Goal: Check status

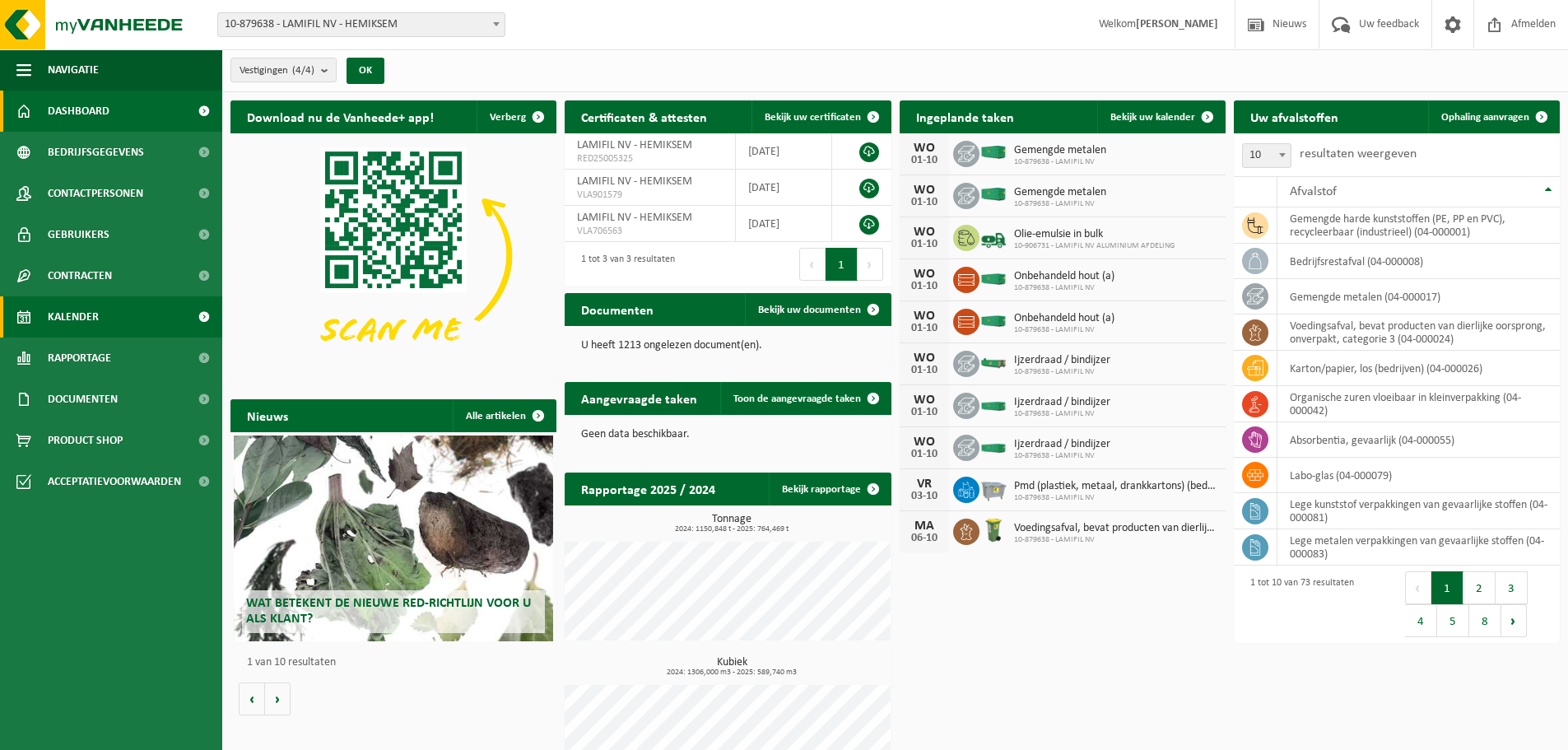
click at [78, 315] on span "Kalender" at bounding box center [73, 318] width 51 height 42
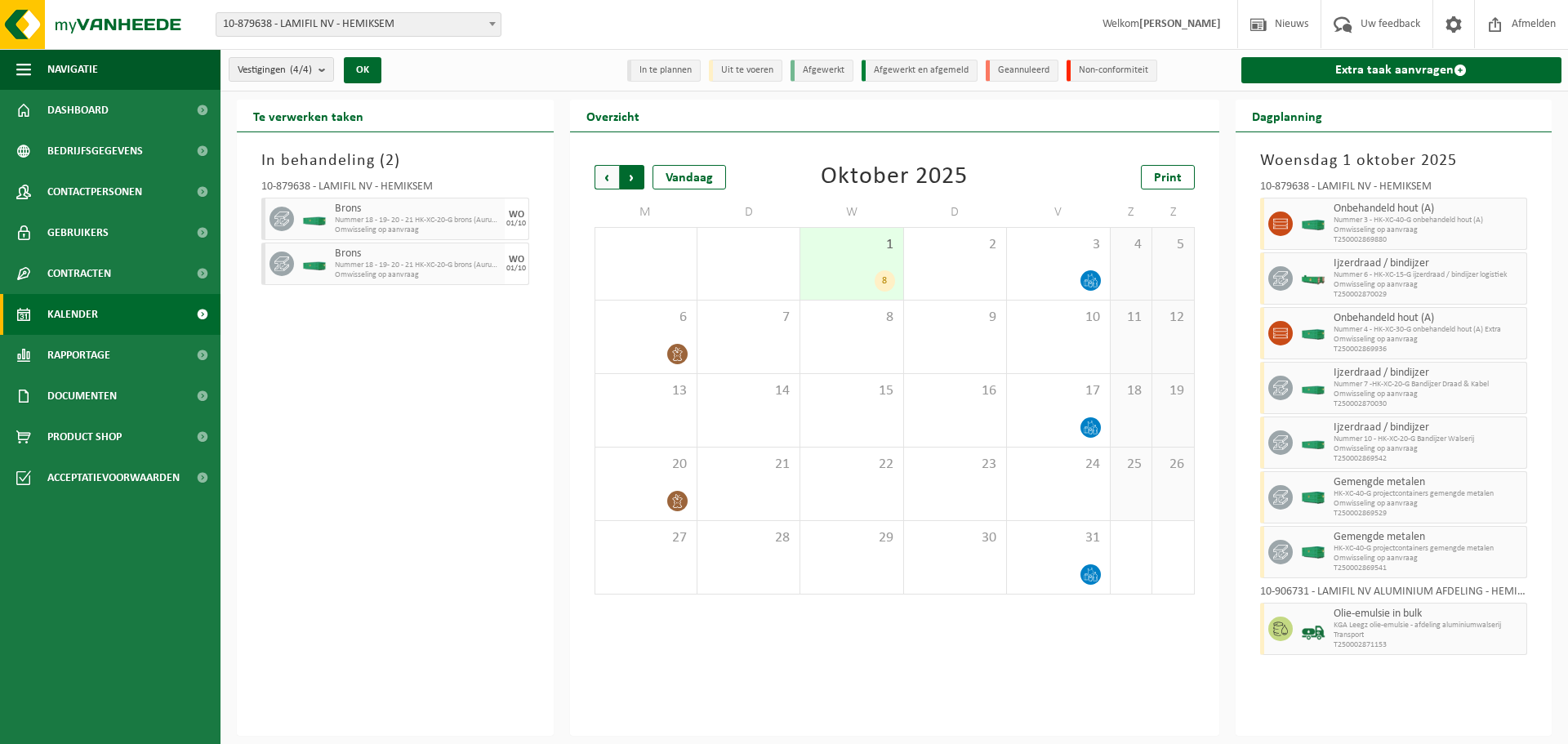
click at [605, 180] on span "Vorige" at bounding box center [606, 177] width 24 height 24
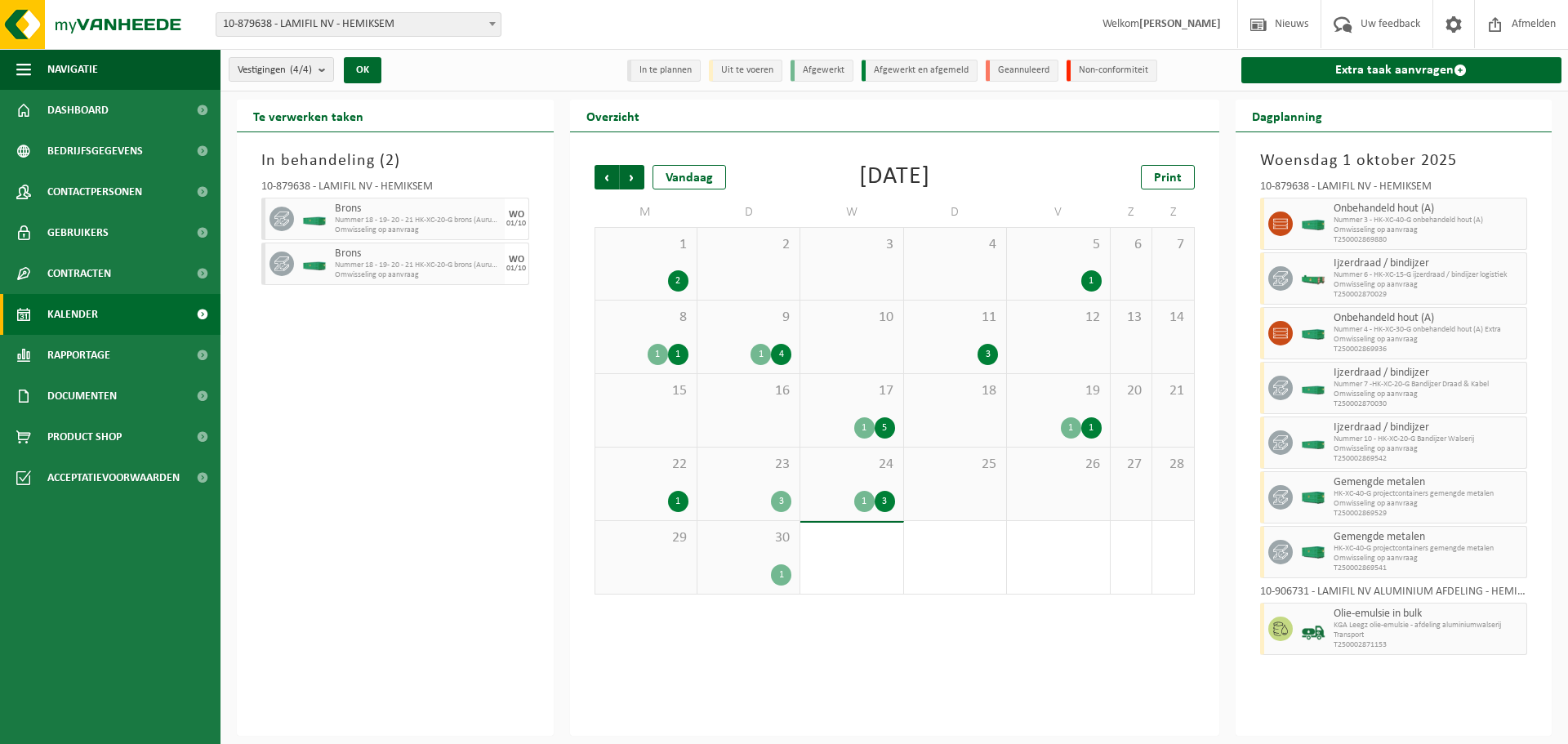
click at [754, 577] on div "1" at bounding box center [749, 575] width 86 height 22
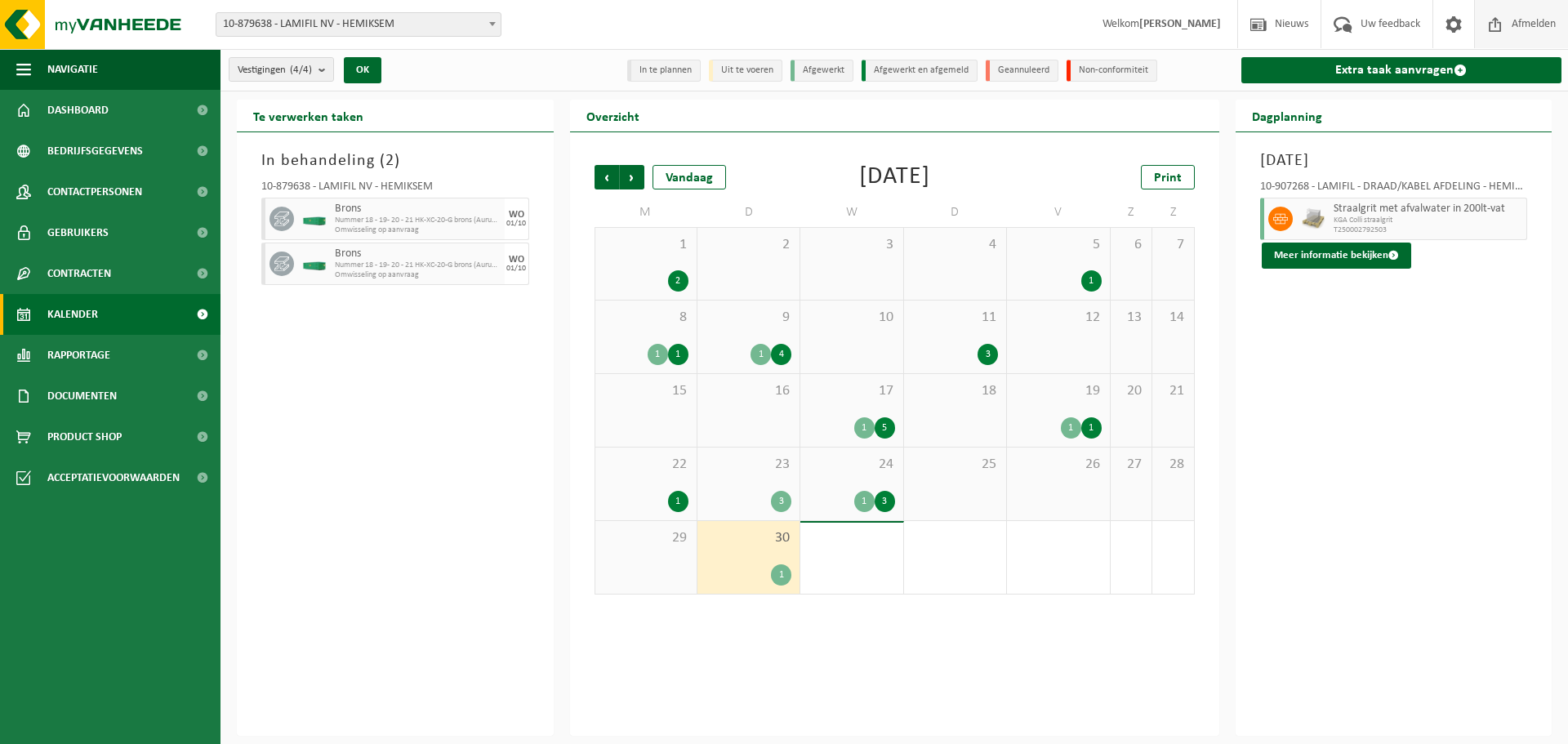
click at [1538, 19] on span "Afmelden" at bounding box center [1533, 24] width 52 height 48
